Goal: Task Accomplishment & Management: Use online tool/utility

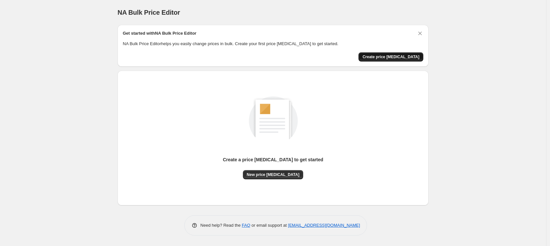
click at [400, 57] on span "Create price [MEDICAL_DATA]" at bounding box center [391, 56] width 57 height 5
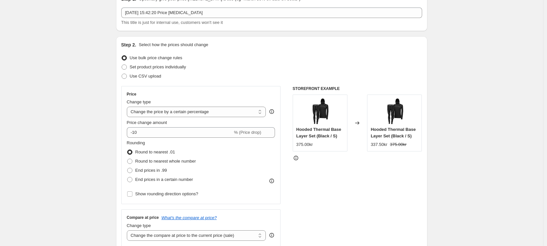
scroll to position [37, 0]
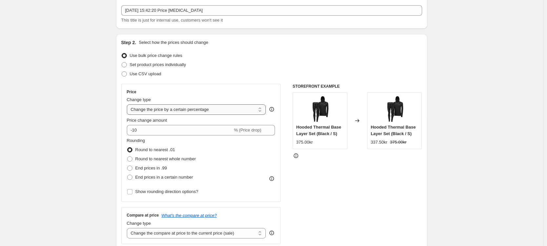
click at [217, 111] on select "Change the price to a certain amount Change the price by a certain amount Chang…" at bounding box center [196, 110] width 139 height 10
select select "ecap"
click at [128, 105] on select "Change the price to a certain amount Change the price by a certain amount Chang…" at bounding box center [196, 110] width 139 height 10
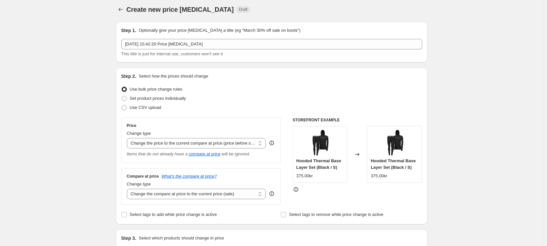
scroll to position [0, 0]
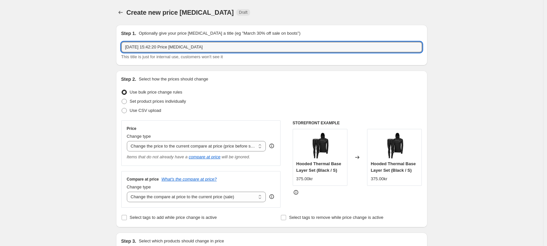
drag, startPoint x: 216, startPoint y: 46, endPoint x: 122, endPoint y: 48, distance: 93.4
click at [122, 48] on div "Step 1. Optionally give your price change job a title (eg "March 30% off sale o…" at bounding box center [271, 45] width 311 height 41
type input "End 7 Day Deals"
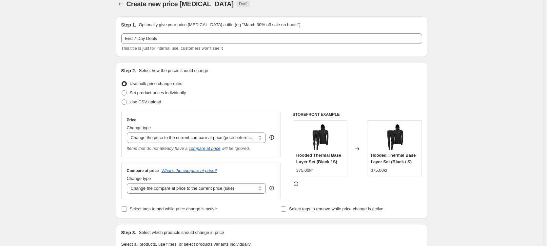
scroll to position [28, 0]
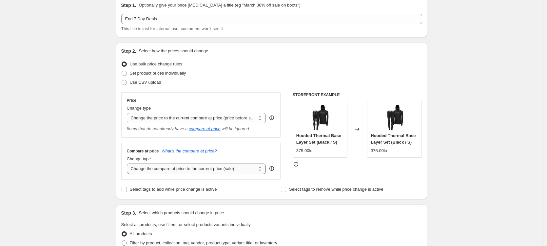
click at [203, 169] on select "Change the compare at price to the current price (sale) Change the compare at p…" at bounding box center [196, 169] width 139 height 10
select select "no_change"
click at [128, 164] on select "Change the compare at price to the current price (sale) Change the compare at p…" at bounding box center [196, 169] width 139 height 10
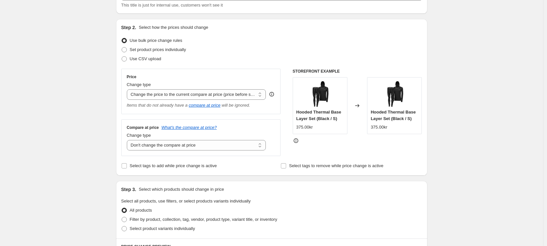
scroll to position [62, 0]
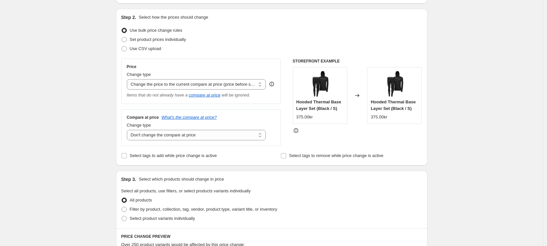
click at [90, 161] on div "Create new price change job. This page is ready Create new price change job Dra…" at bounding box center [271, 229] width 543 height 582
click at [124, 155] on input "Select tags to add while price change is active" at bounding box center [124, 154] width 5 height 5
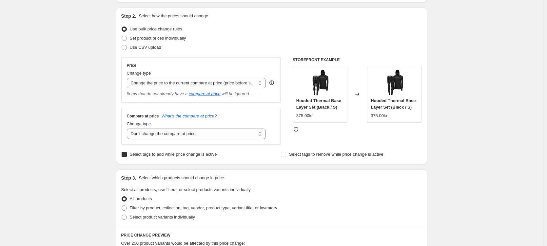
checkbox input "true"
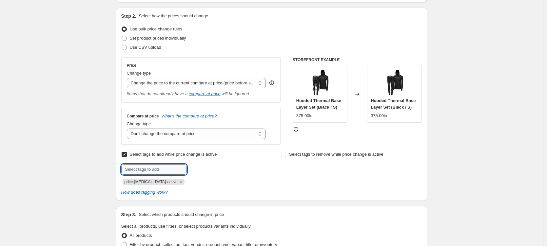
click at [142, 168] on input "text" at bounding box center [154, 169] width 66 height 10
type input "7 Day Deals"
click at [81, 175] on div "Create new price change job. This page is ready Create new price change job Dra…" at bounding box center [271, 246] width 543 height 619
click at [178, 184] on icon "Remove price-change-job-active" at bounding box center [181, 182] width 6 height 6
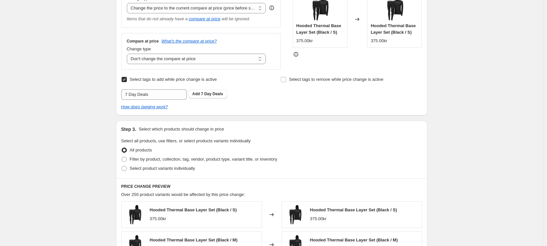
scroll to position [139, 0]
click at [126, 158] on span at bounding box center [124, 158] width 5 height 5
click at [122, 156] on input "Filter by product, collection, tag, vendor, product type, variant title, or inv…" at bounding box center [122, 156] width 0 height 0
radio input "true"
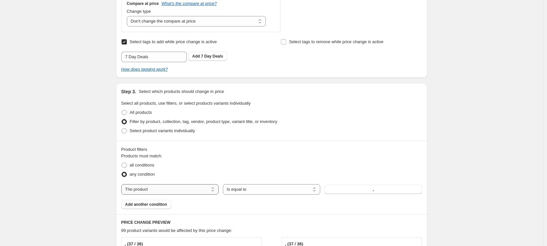
scroll to position [179, 0]
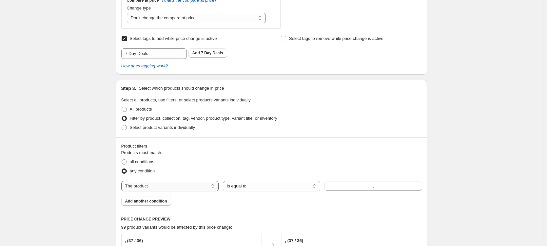
click at [156, 185] on select "The product The product's collection The product's tag The product's vendor The…" at bounding box center [169, 186] width 97 height 10
select select "collection"
click at [349, 188] on button "Beanies" at bounding box center [372, 186] width 97 height 9
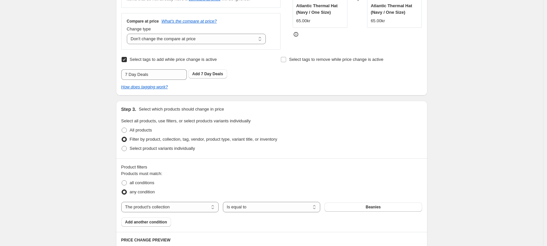
scroll to position [119, 0]
